Goal: Task Accomplishment & Management: Manage account settings

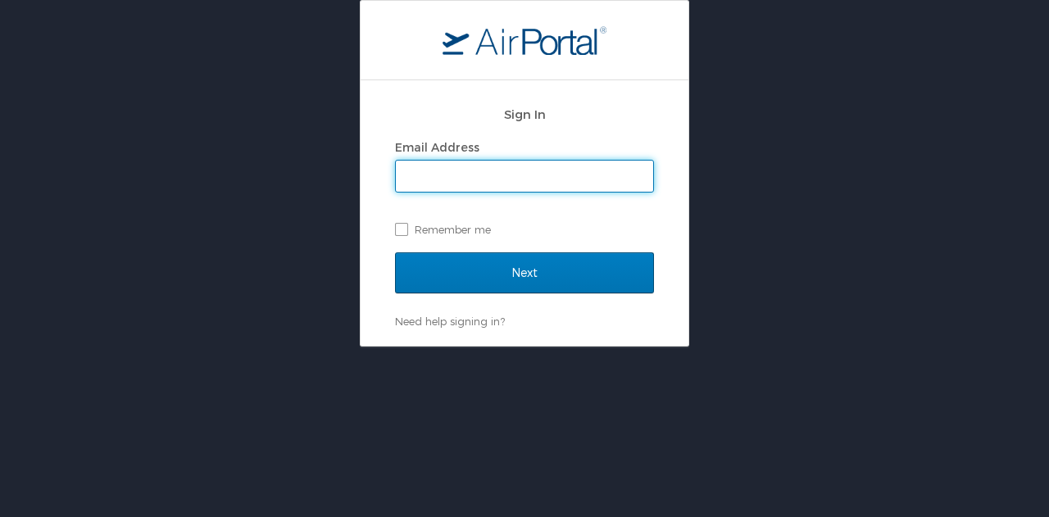
click at [514, 171] on input "Email Address" at bounding box center [524, 176] width 257 height 31
type input "[EMAIL_ADDRESS][DOMAIN_NAME]"
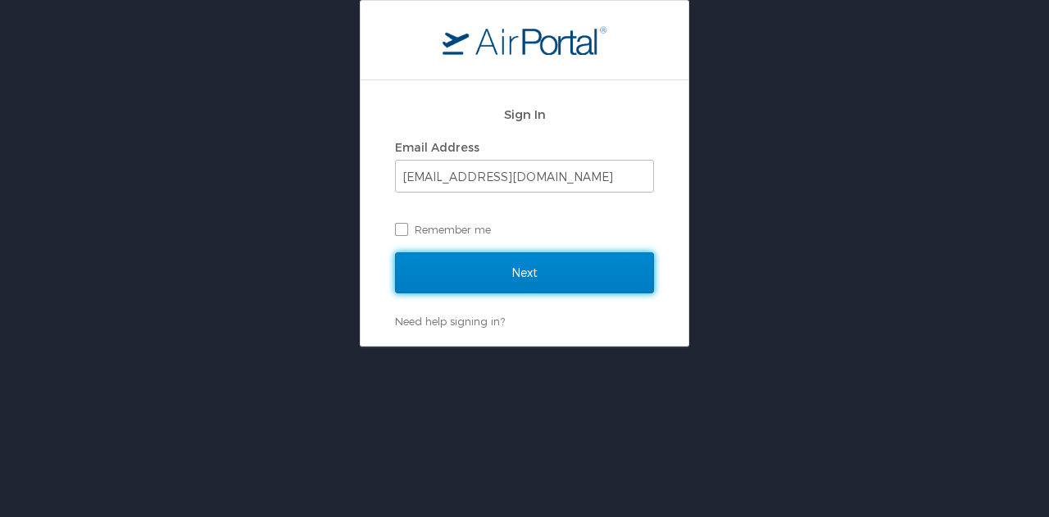
click at [498, 266] on input "Next" at bounding box center [524, 272] width 259 height 41
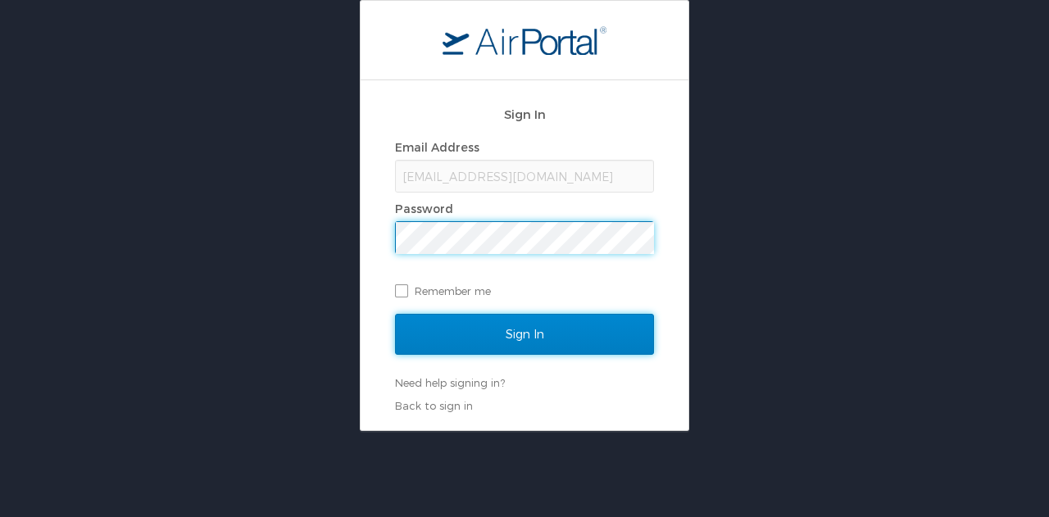
click at [495, 329] on input "Sign In" at bounding box center [524, 334] width 259 height 41
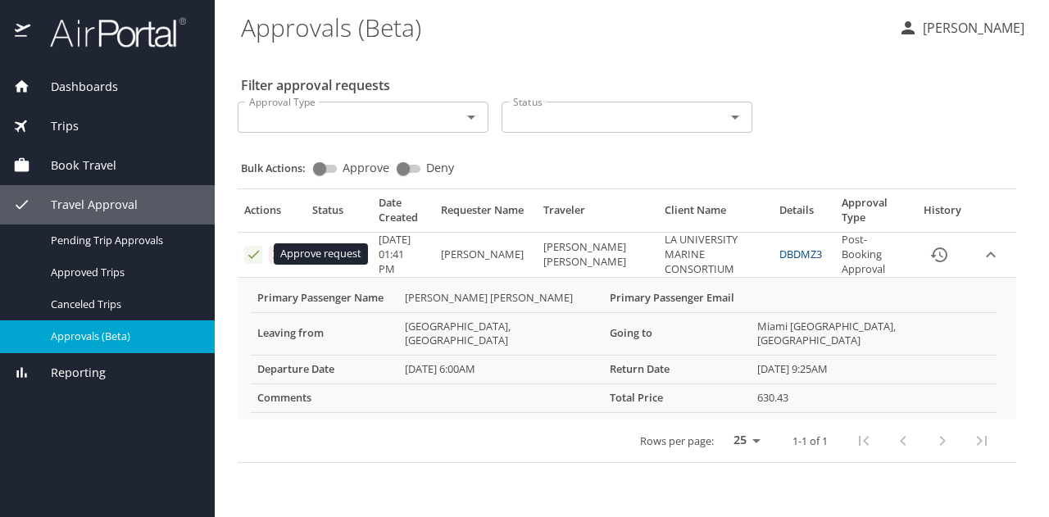
click at [255, 251] on icon "Approval table" at bounding box center [254, 255] width 16 height 16
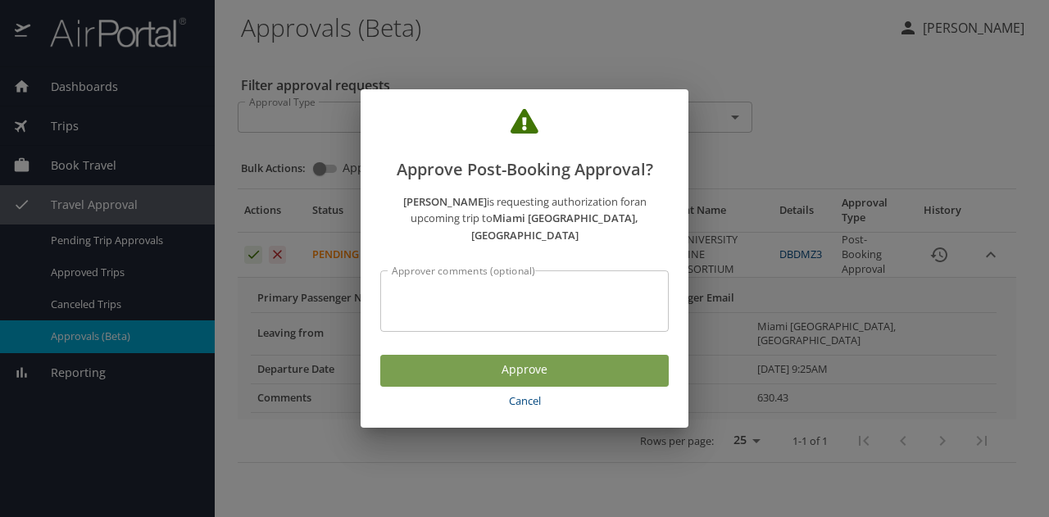
click at [472, 363] on span "Approve" at bounding box center [524, 370] width 262 height 20
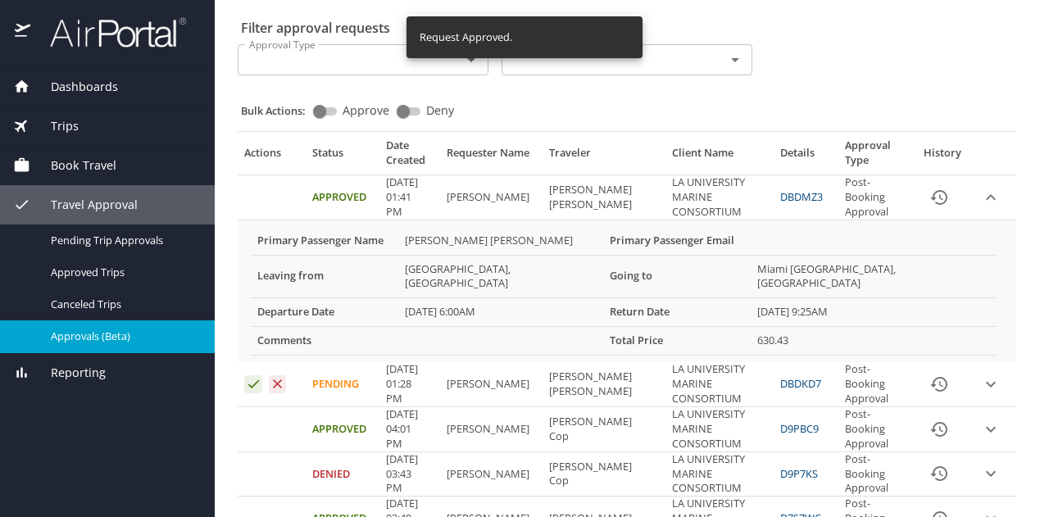
scroll to position [82, 0]
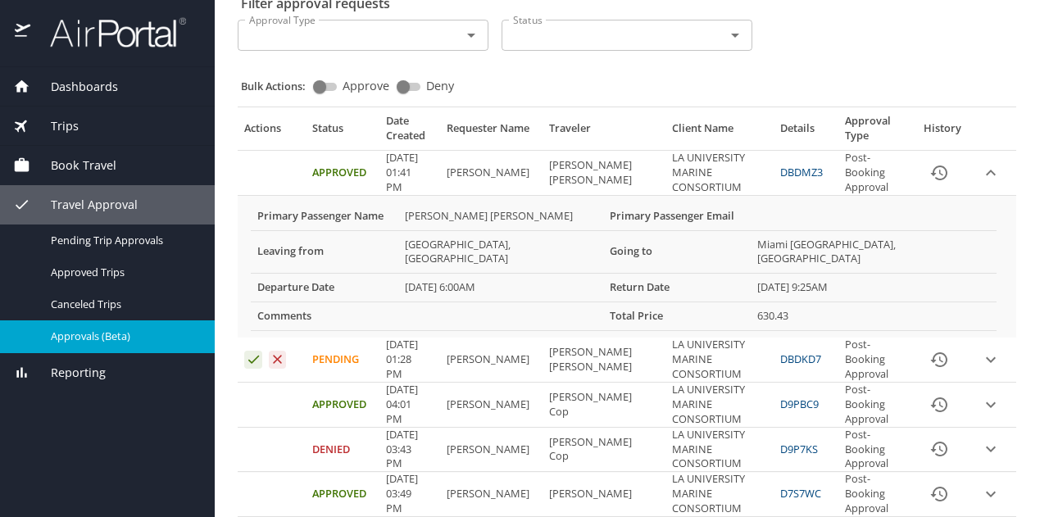
click at [986, 357] on icon "expand row" at bounding box center [991, 360] width 10 height 6
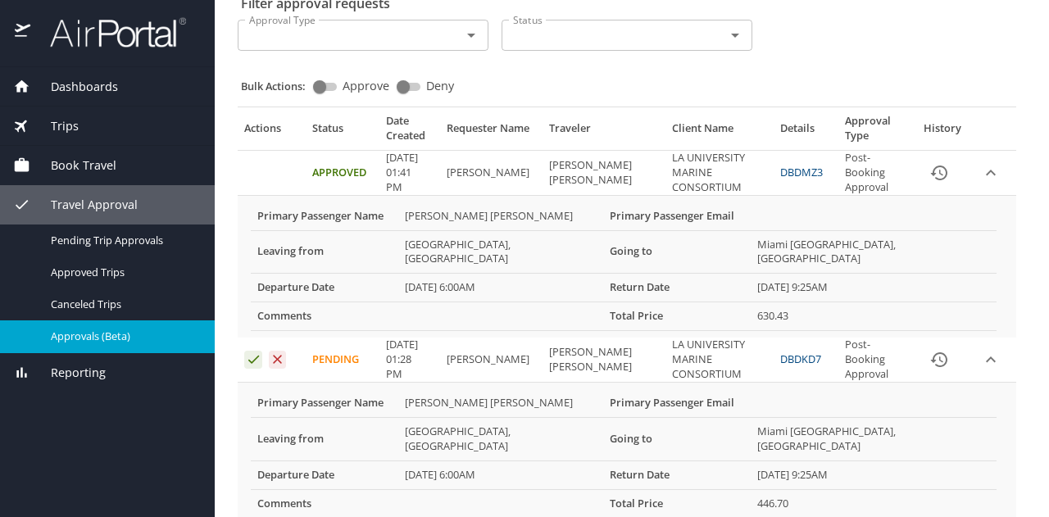
scroll to position [164, 0]
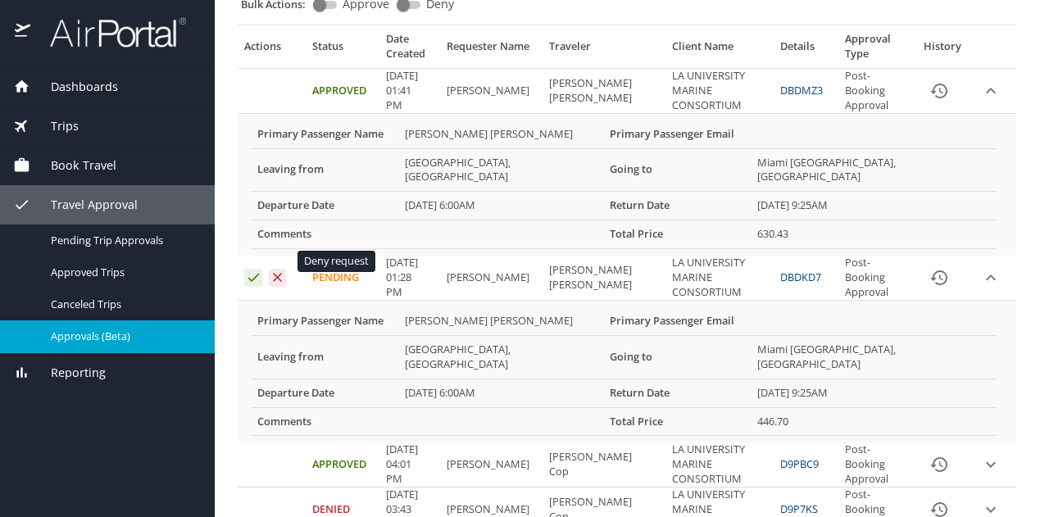
click at [275, 270] on icon "Approval table" at bounding box center [278, 278] width 16 height 16
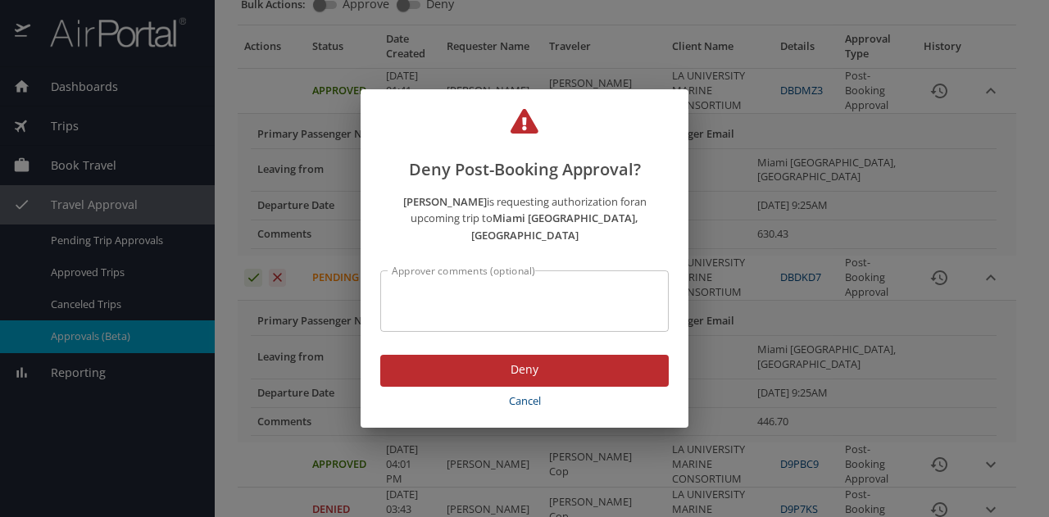
click at [558, 309] on div "Approver comments (optional)" at bounding box center [524, 300] width 289 height 61
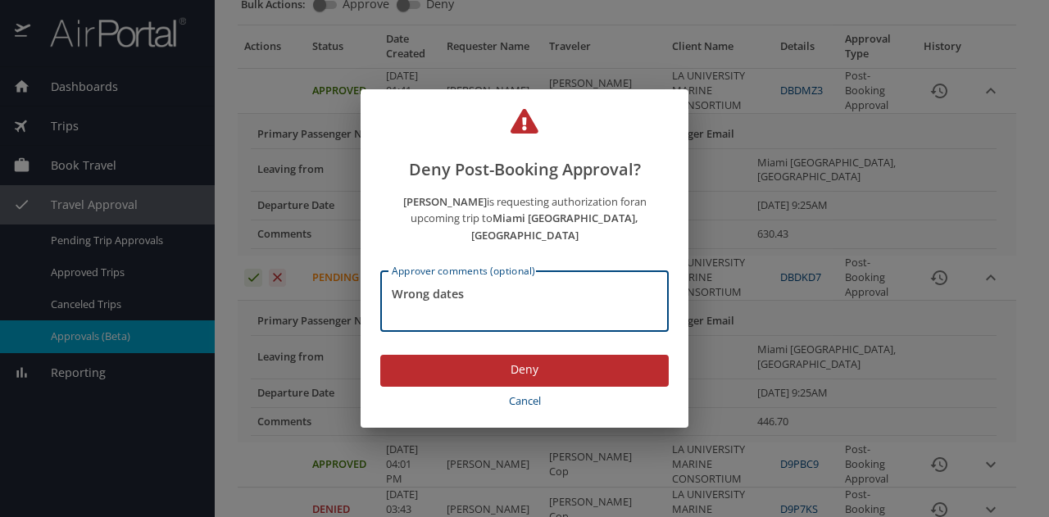
type textarea "Wrong dates"
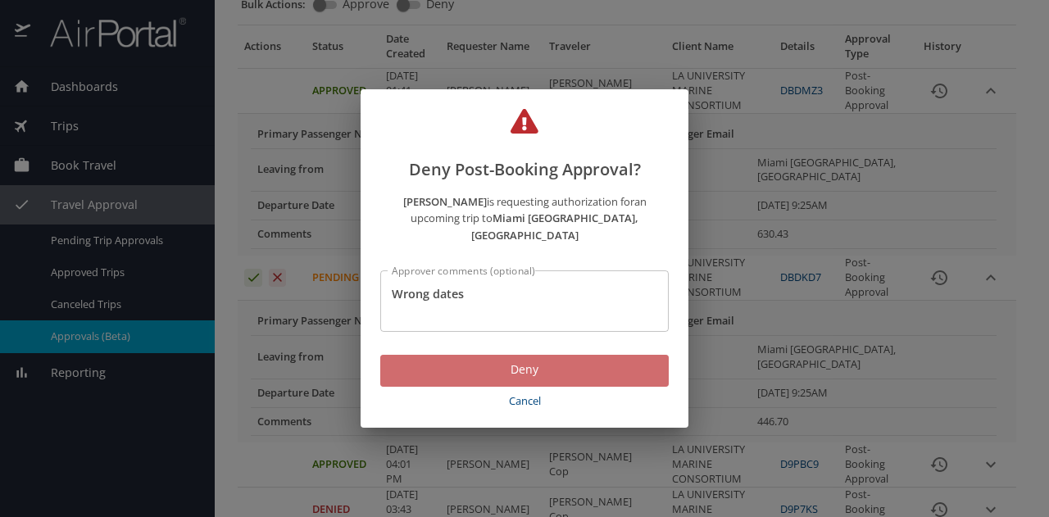
click at [548, 360] on span "Deny" at bounding box center [524, 370] width 262 height 20
